Goal: Task Accomplishment & Management: Complete application form

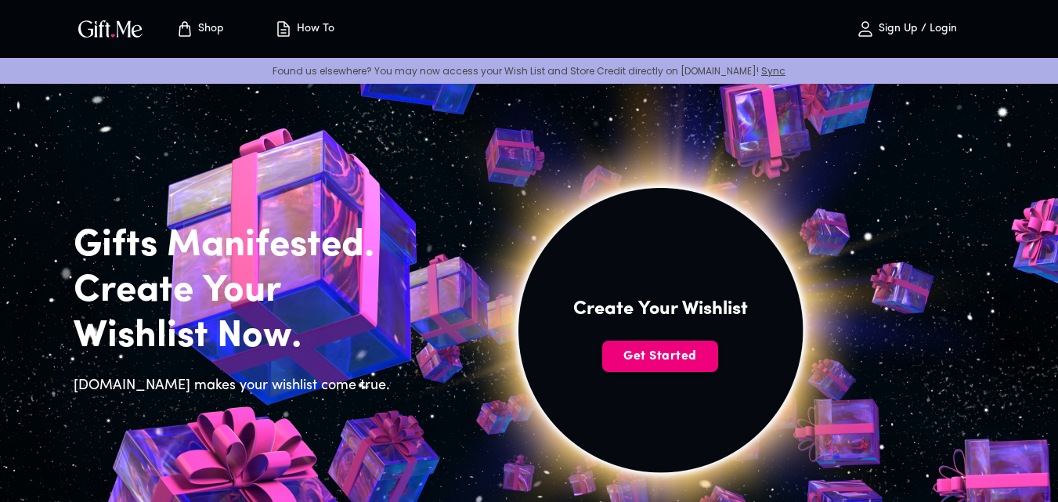
click at [692, 358] on span "Get Started" at bounding box center [660, 356] width 116 height 17
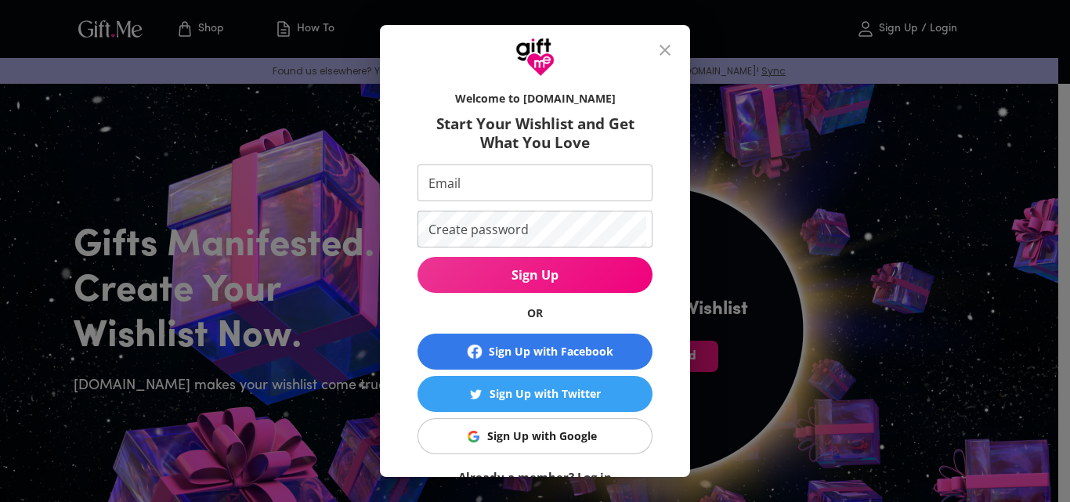
click at [573, 271] on span "Sign Up" at bounding box center [535, 274] width 235 height 17
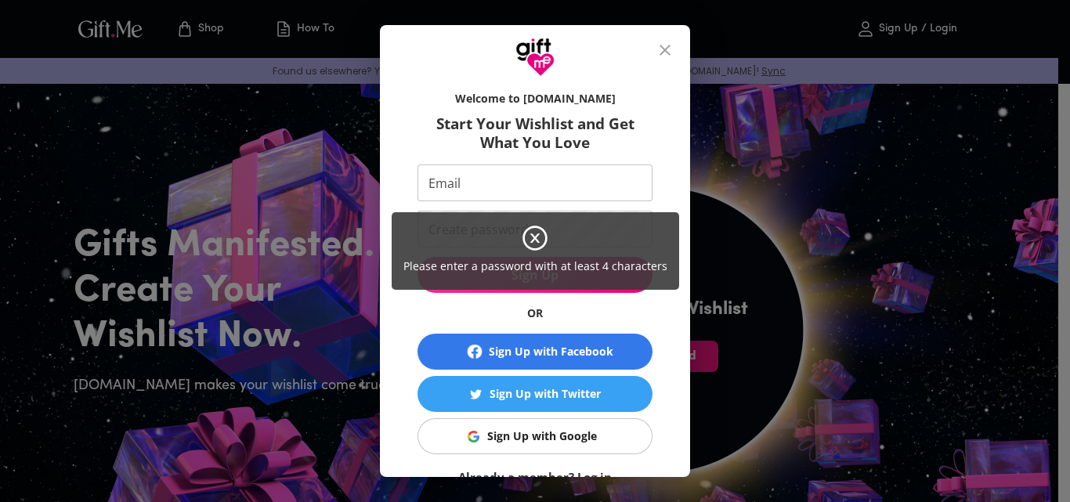
click at [538, 237] on icon at bounding box center [535, 238] width 28 height 28
click at [566, 443] on div "Please enter a password with at least 4 characters" at bounding box center [535, 251] width 1070 height 502
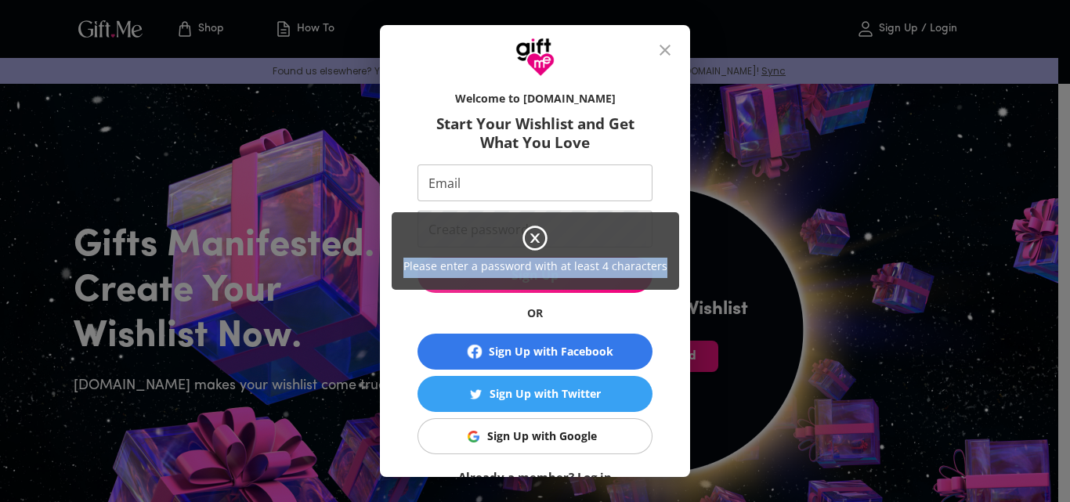
click at [566, 443] on div "Please enter a password with at least 4 characters" at bounding box center [535, 251] width 1070 height 502
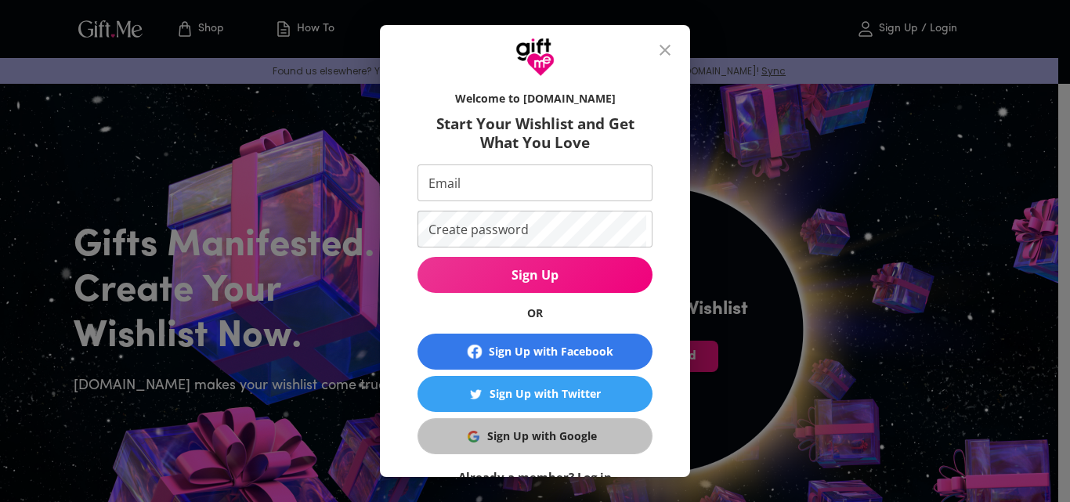
click at [545, 421] on button "Sign Up with Google" at bounding box center [535, 436] width 235 height 36
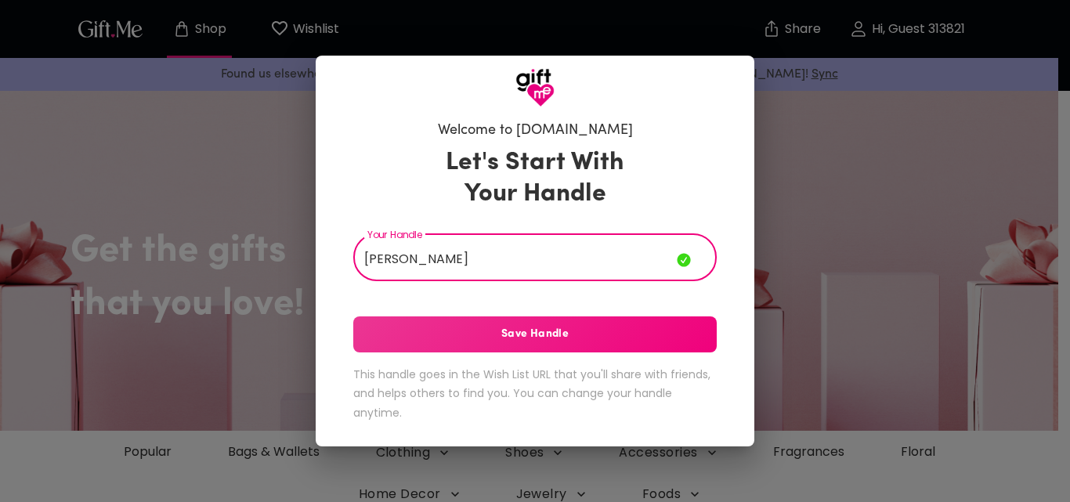
type input "[PERSON_NAME]"
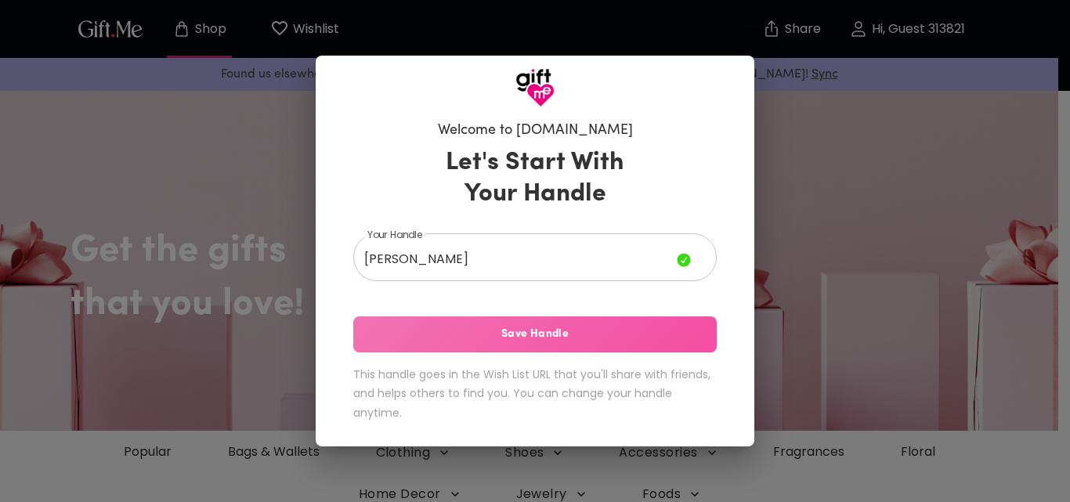
click at [537, 332] on span "Save Handle" at bounding box center [535, 334] width 364 height 17
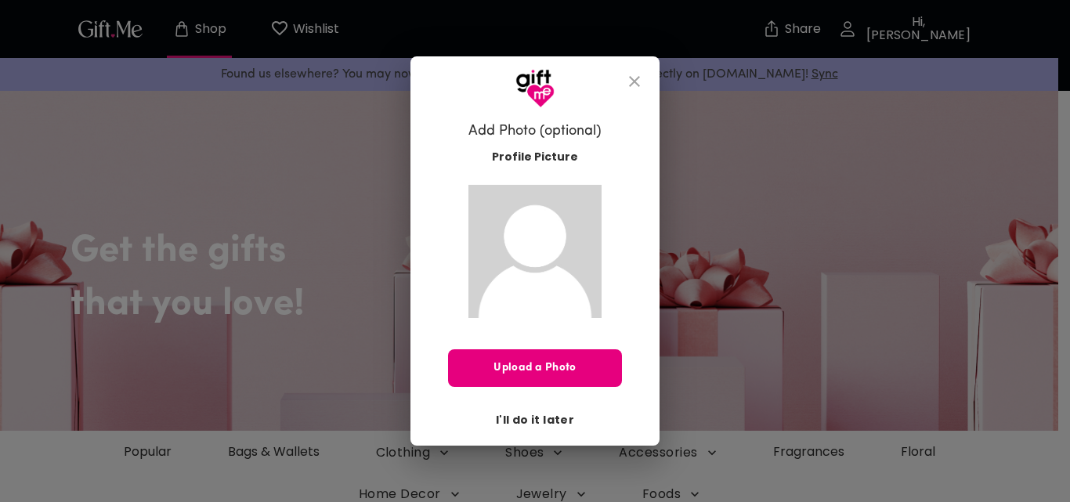
click at [516, 417] on span "I'll do it later" at bounding box center [535, 419] width 78 height 17
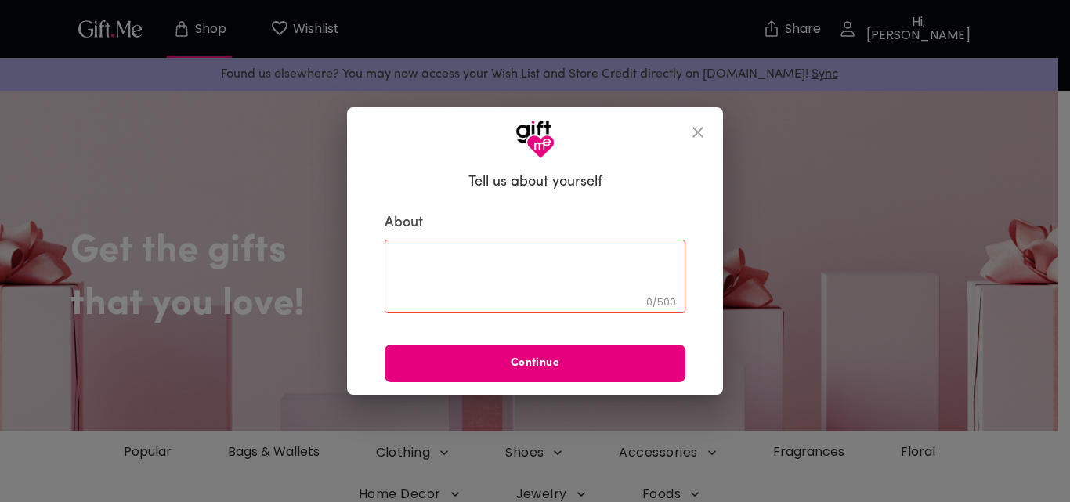
click at [707, 126] on button "close" at bounding box center [698, 133] width 38 height 38
